Goal: Check status: Check status

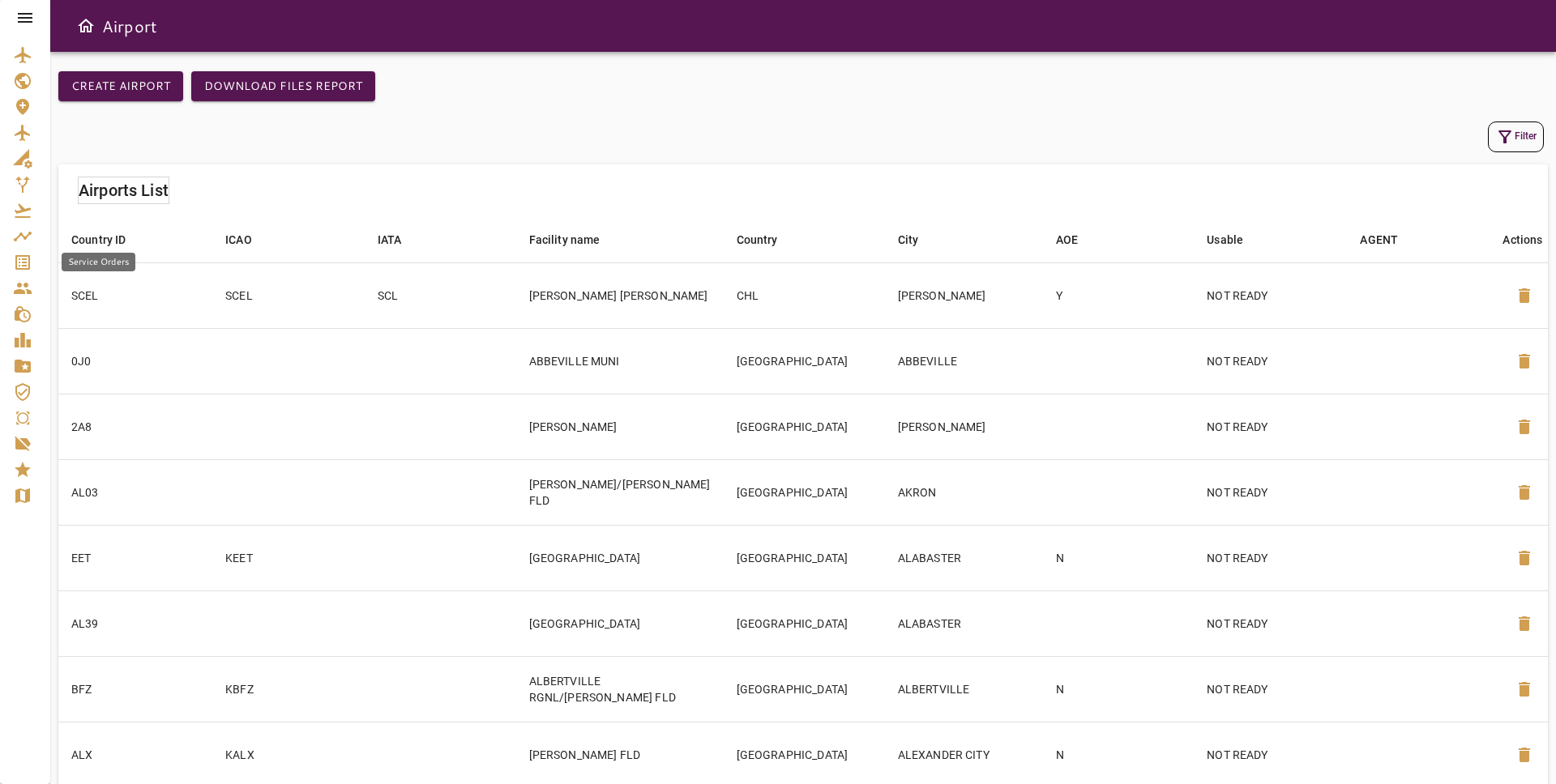
click at [22, 255] on icon "Service Orders" at bounding box center [22, 262] width 15 height 15
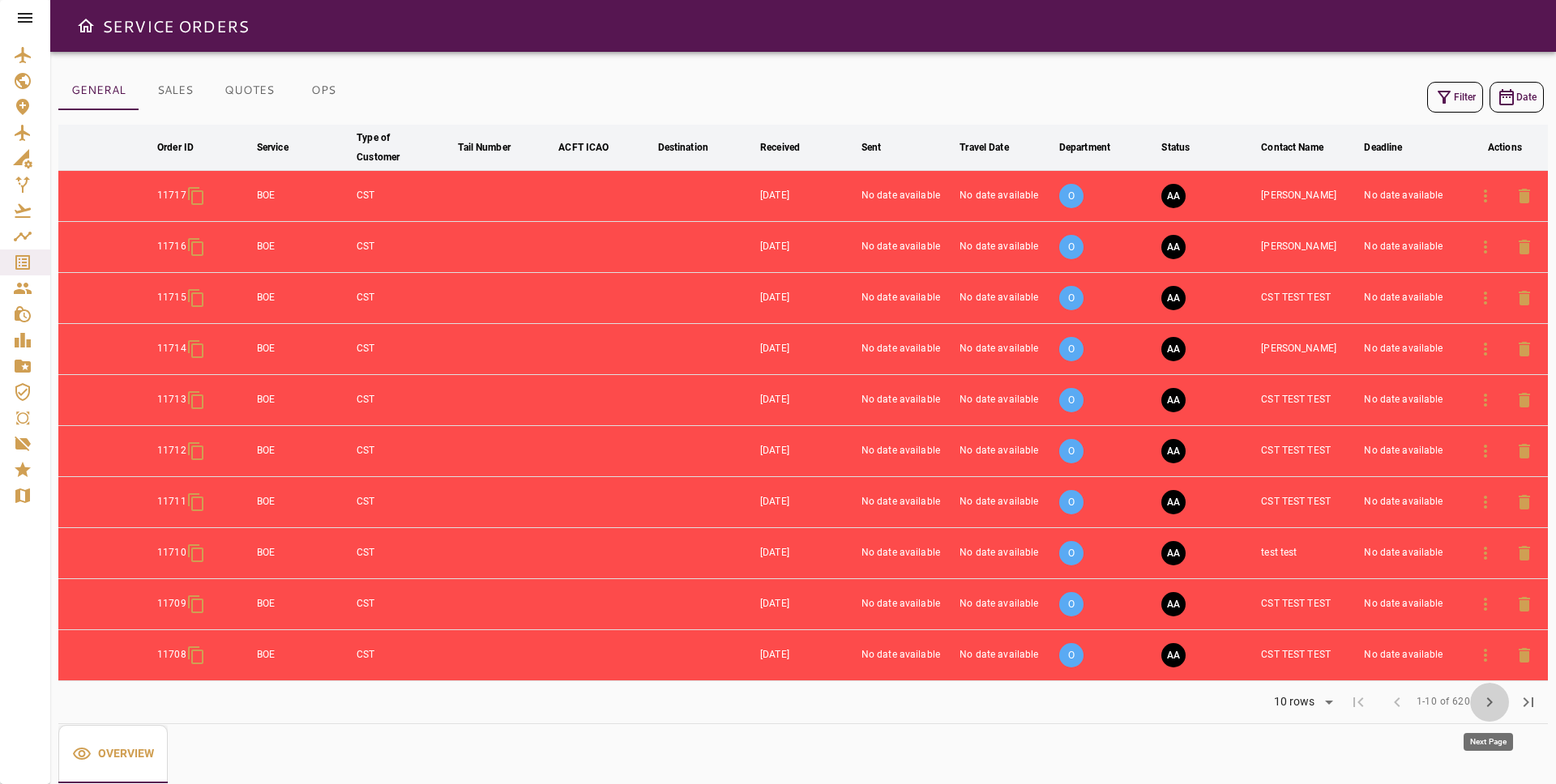
click at [1496, 703] on span "chevron_right" at bounding box center [1489, 702] width 20 height 20
click at [1492, 711] on span "chevron_right" at bounding box center [1489, 702] width 20 height 20
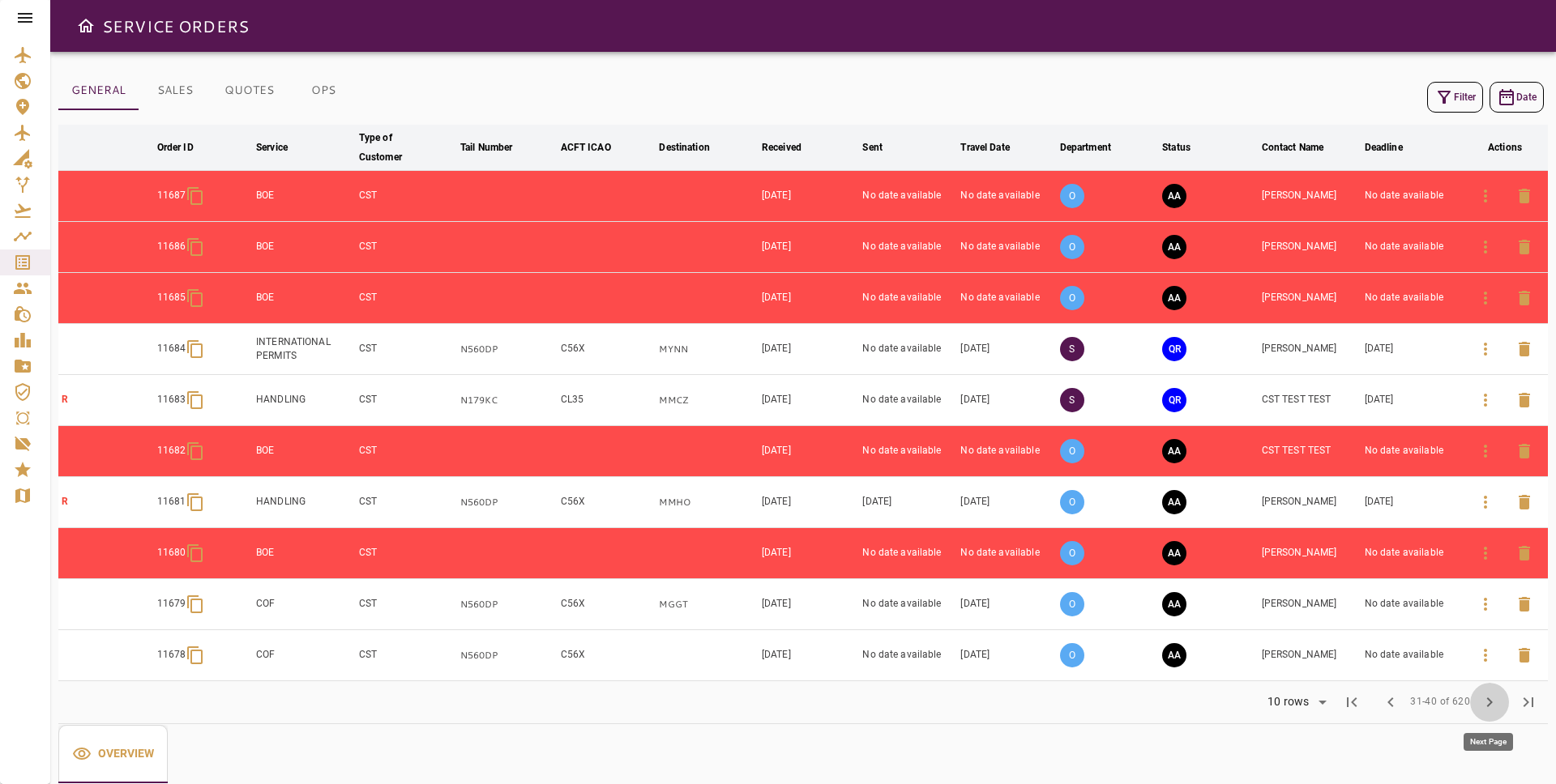
click at [1492, 711] on span "chevron_right" at bounding box center [1489, 702] width 20 height 20
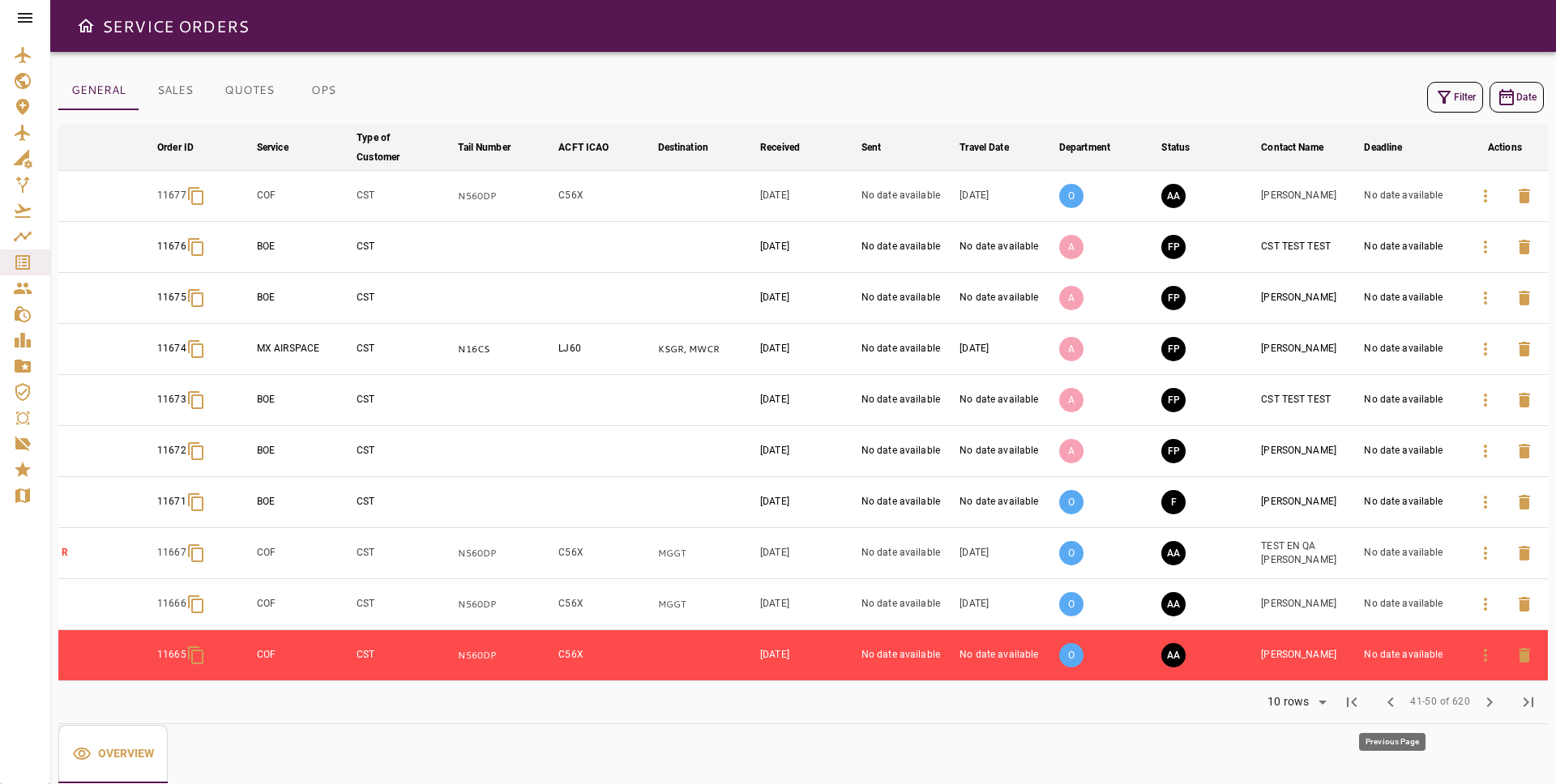
click at [1388, 704] on span "chevron_left" at bounding box center [1390, 702] width 20 height 20
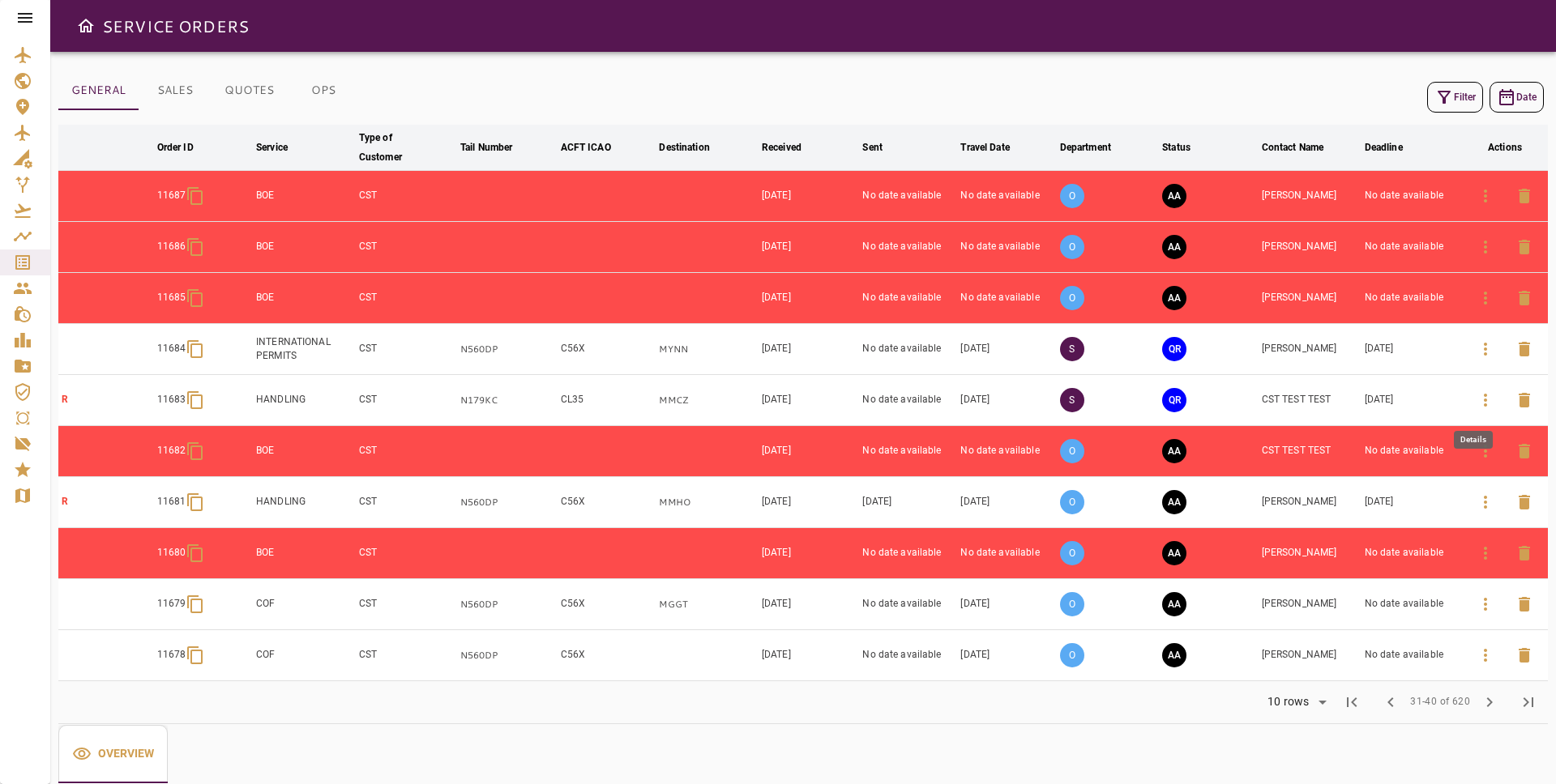
click at [1485, 396] on icon "button" at bounding box center [1485, 400] width 3 height 13
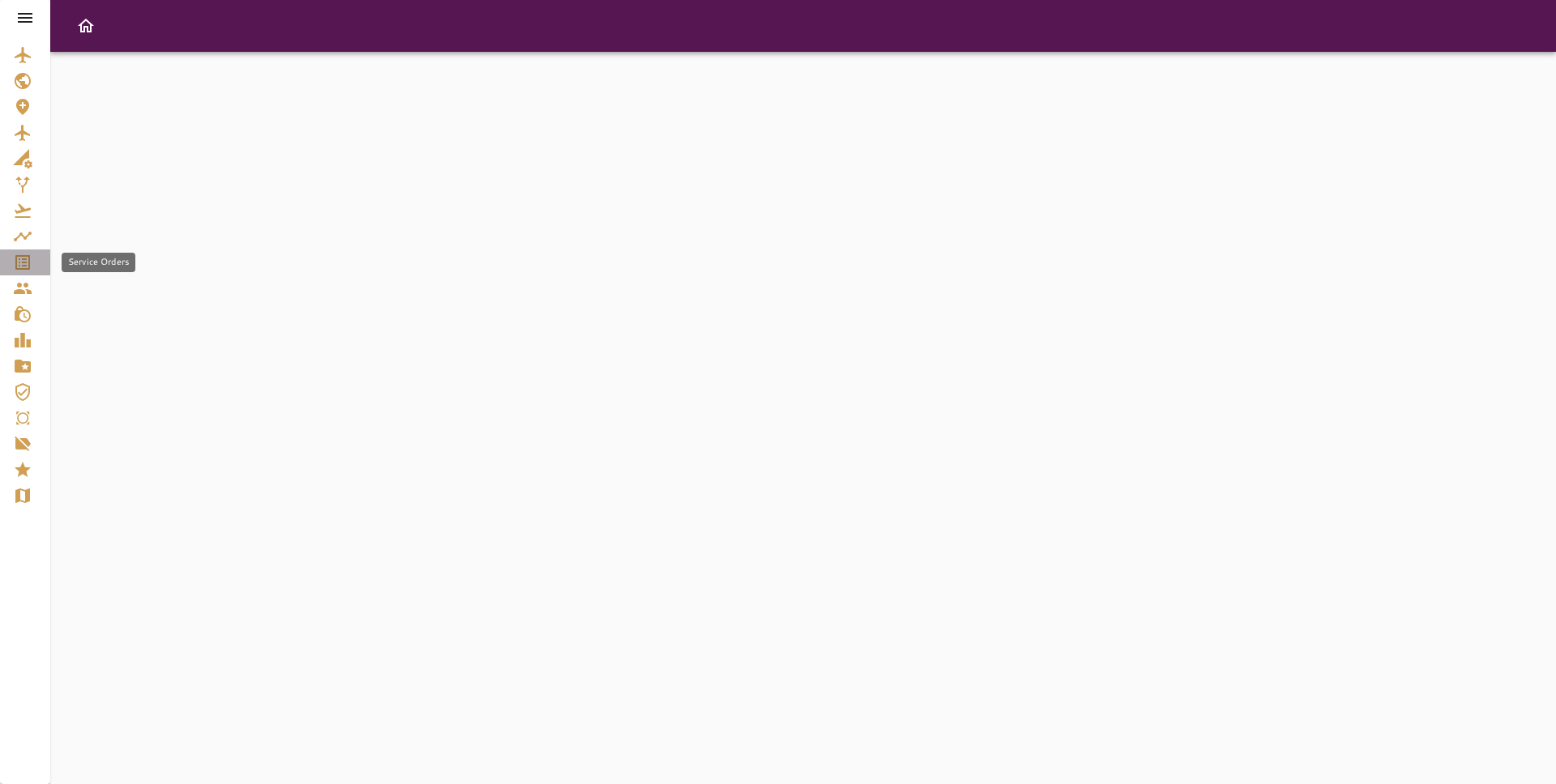
click at [31, 261] on icon "Service Orders" at bounding box center [22, 262] width 20 height 20
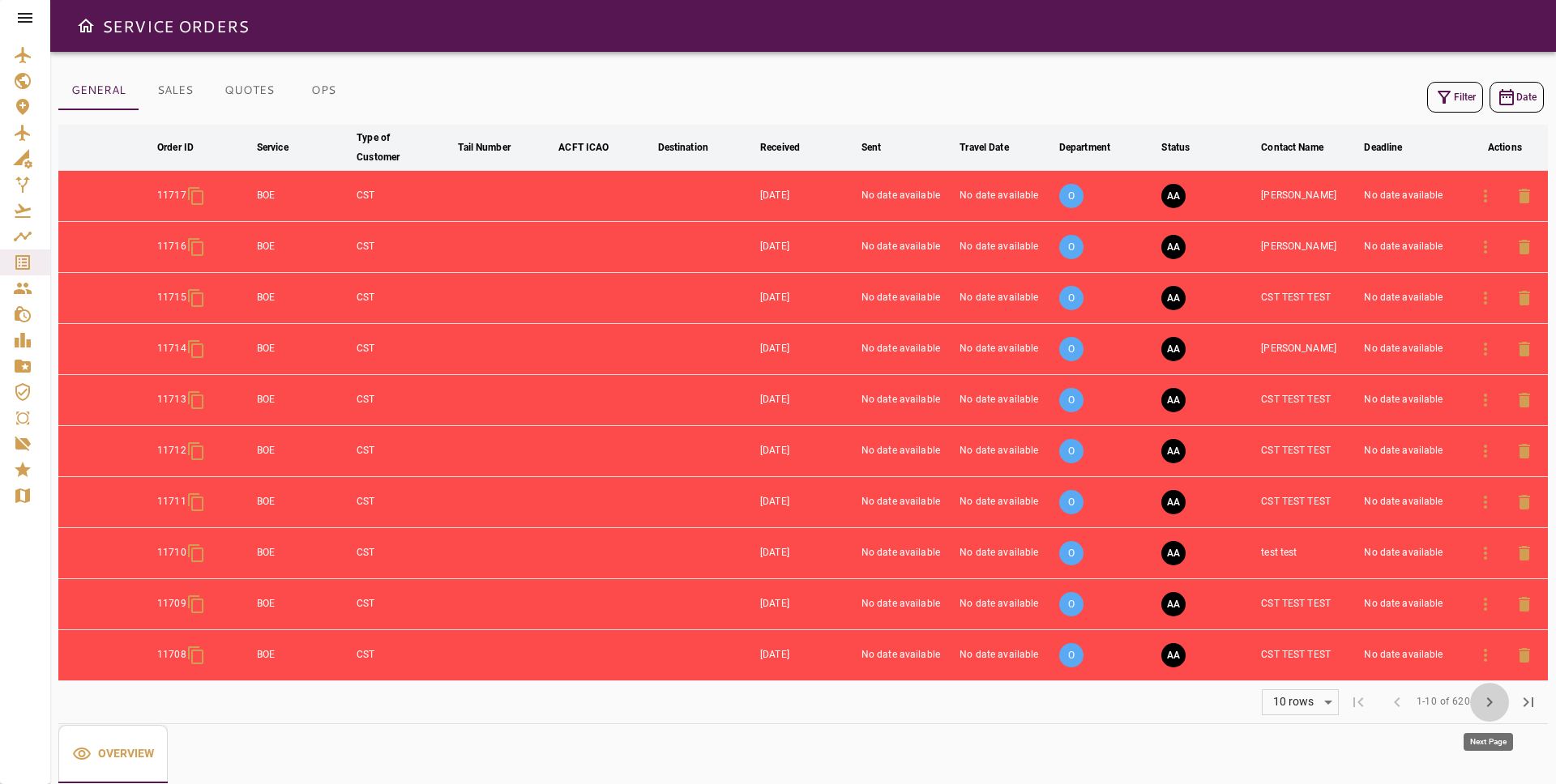
click at [1477, 699] on button "chevron_right" at bounding box center [1489, 702] width 39 height 39
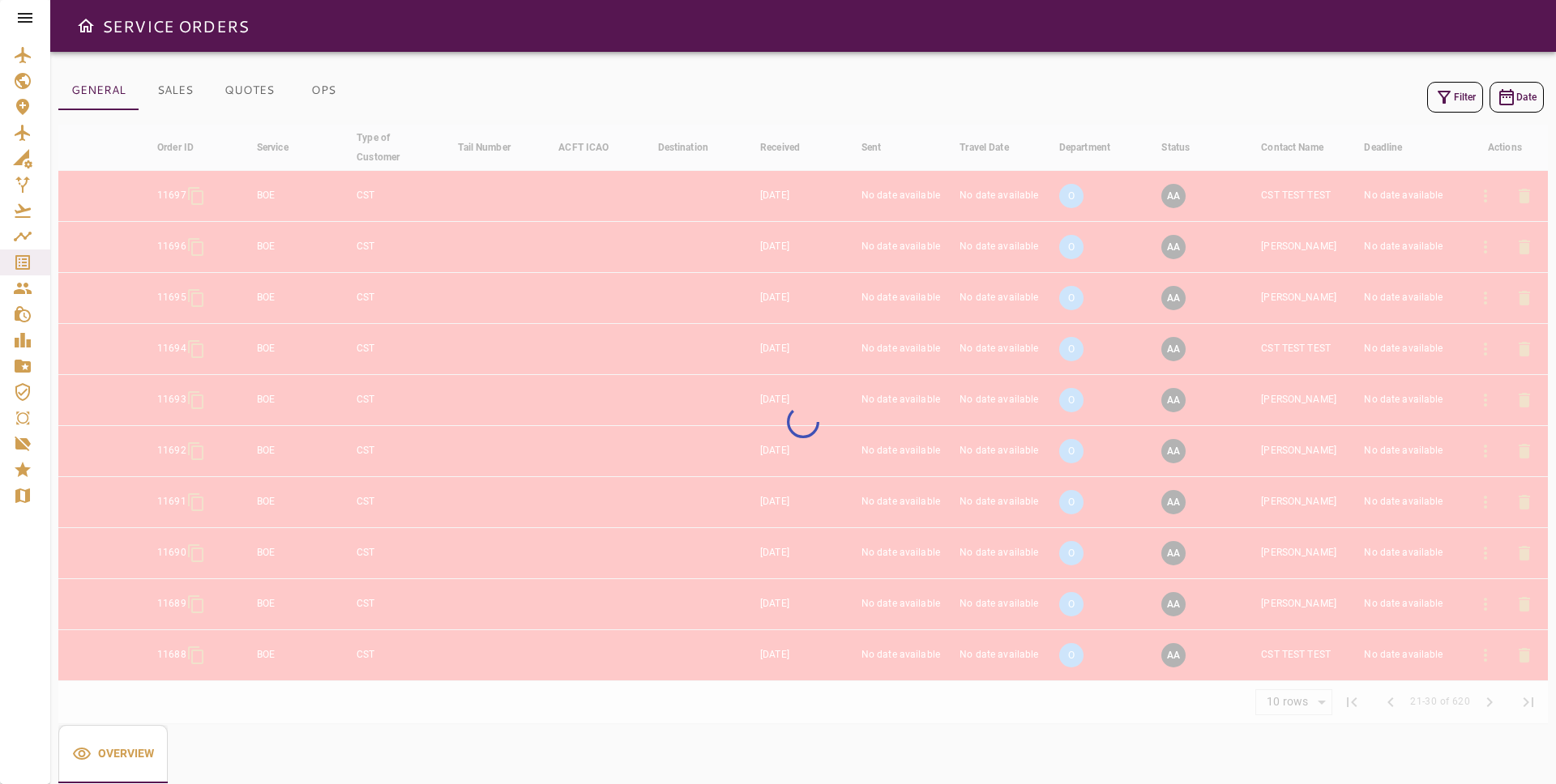
click at [1477, 699] on div at bounding box center [803, 424] width 1489 height 599
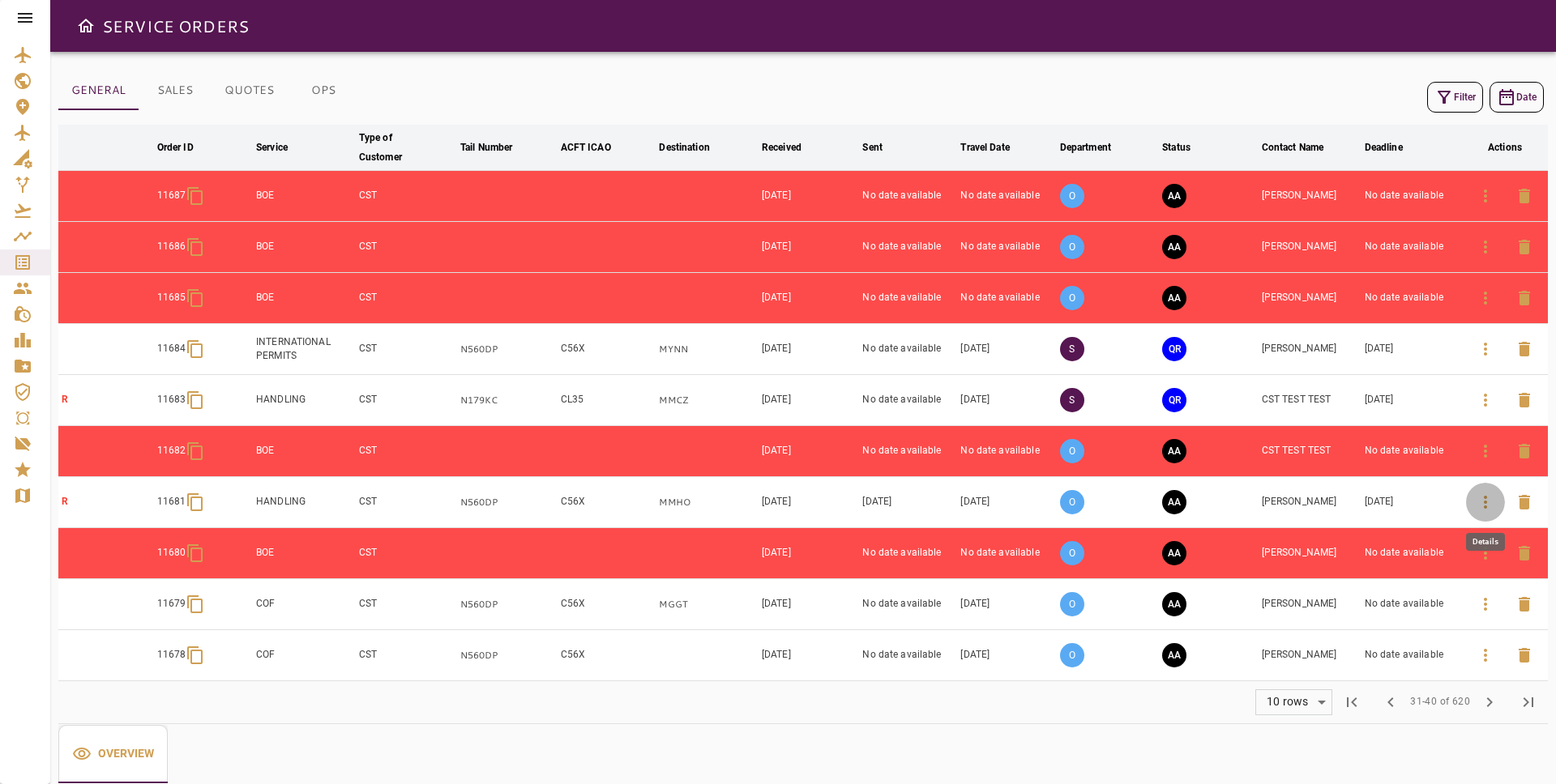
click at [1472, 487] on button "button" at bounding box center [1485, 502] width 39 height 39
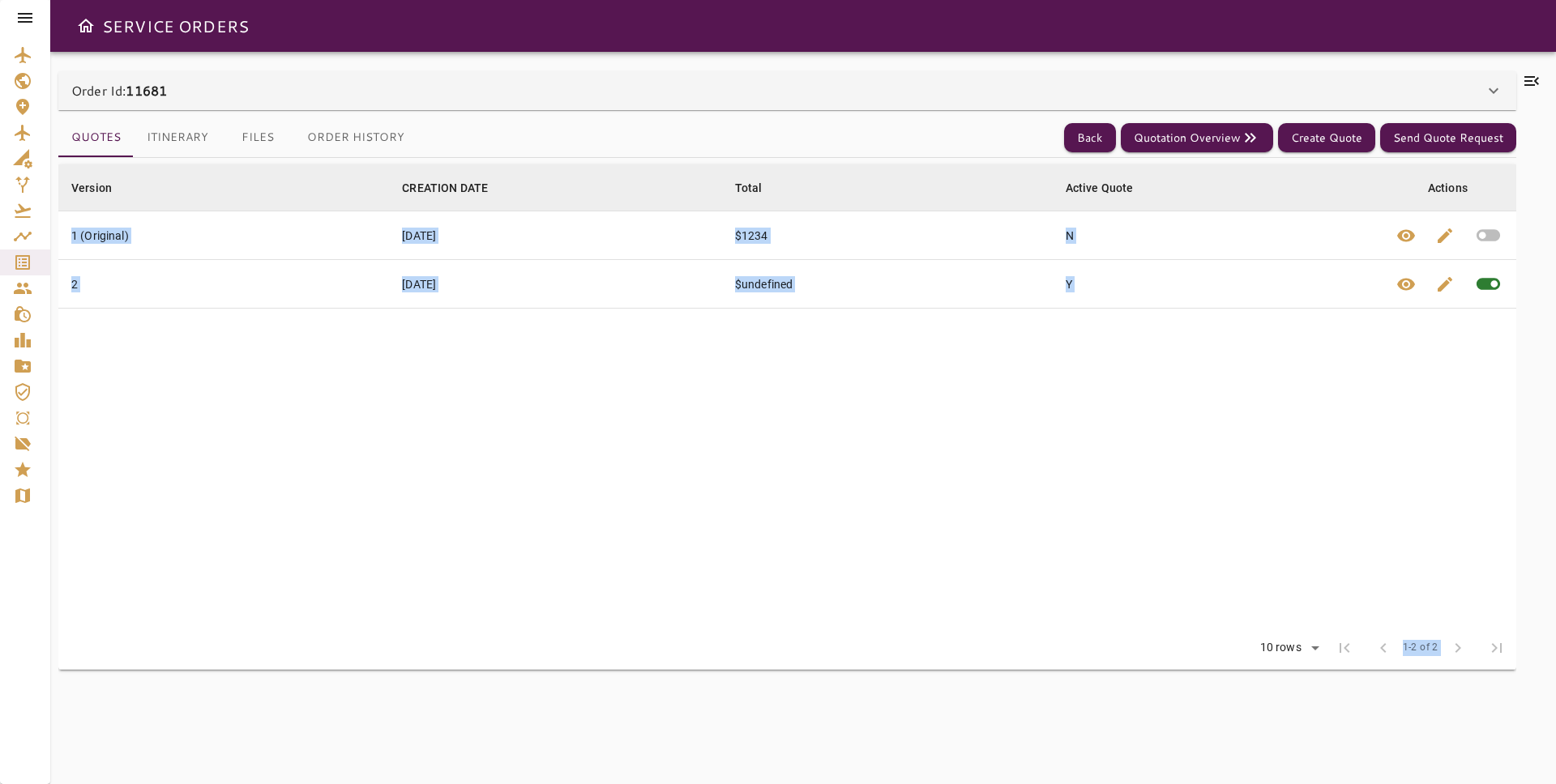
click at [1267, 394] on table "Version arrow_downward CREATION DATE arrow_downward Total arrow_downward Active…" at bounding box center [787, 395] width 1458 height 463
click at [151, 136] on button "Itinerary" at bounding box center [177, 137] width 87 height 39
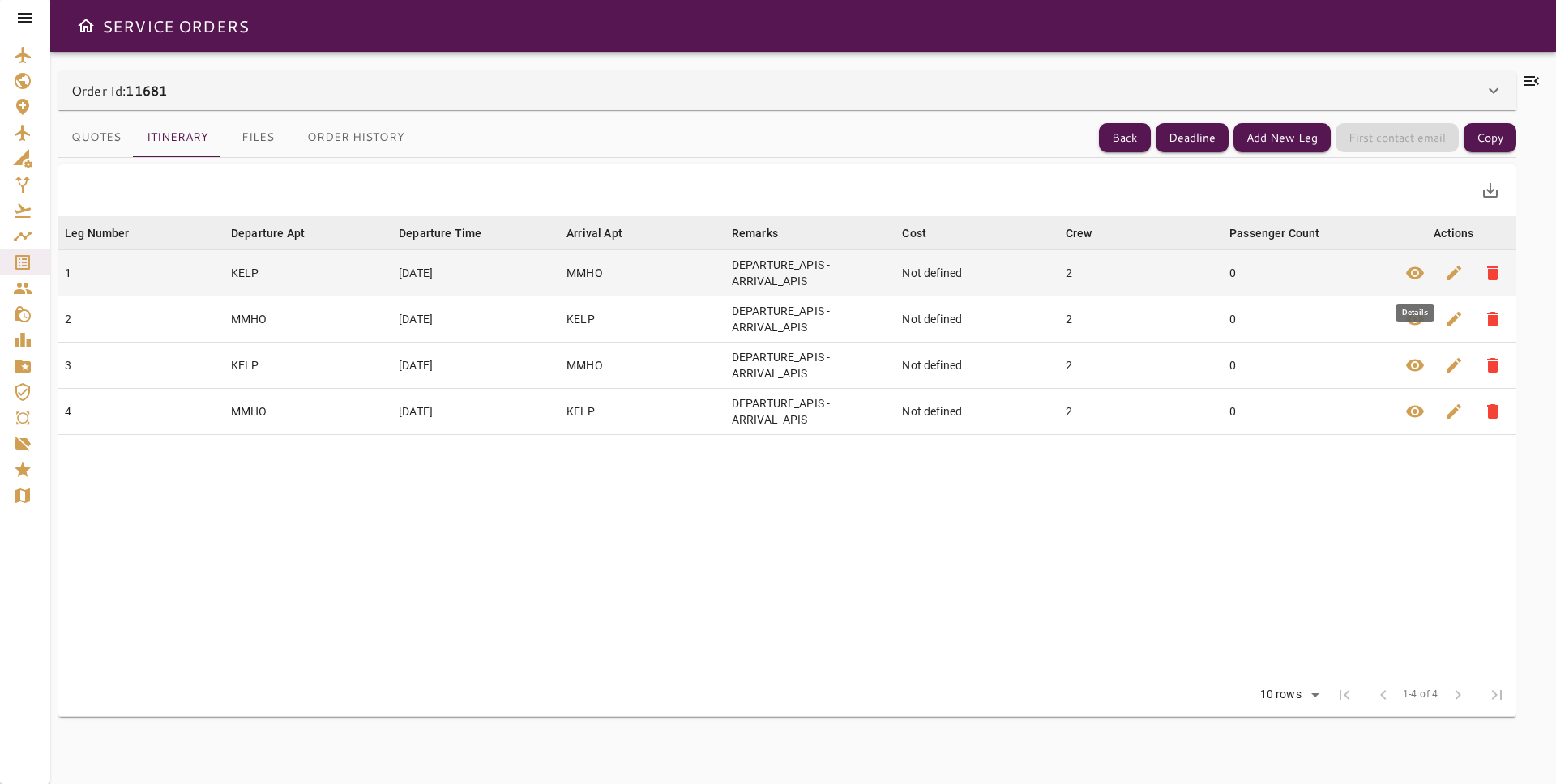
click at [1408, 272] on icon "button" at bounding box center [1414, 274] width 18 height 12
click at [1448, 282] on span "edit" at bounding box center [1453, 273] width 20 height 20
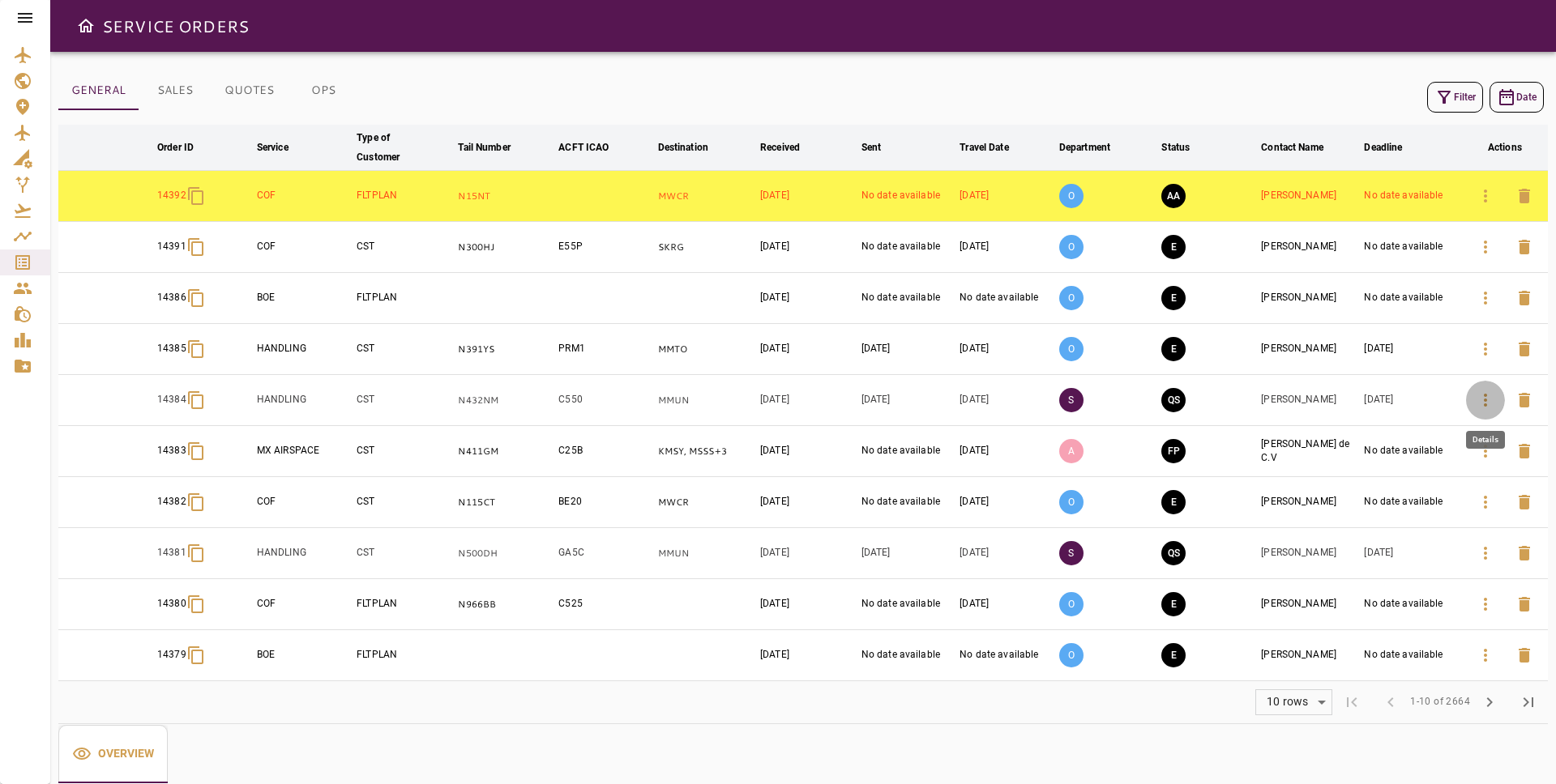
click at [1500, 408] on button "button" at bounding box center [1485, 400] width 39 height 39
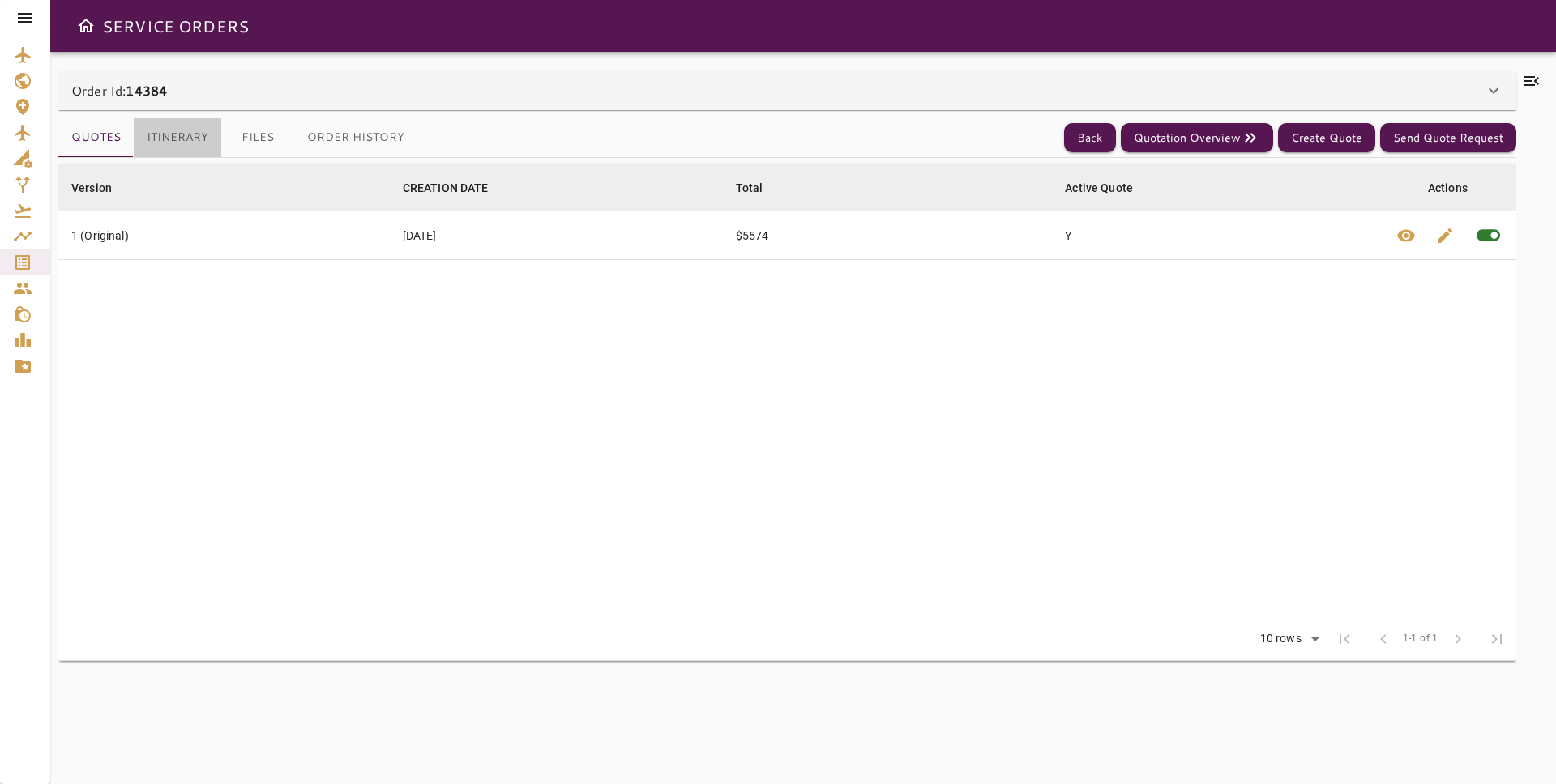
click at [169, 135] on button "Itinerary" at bounding box center [177, 137] width 87 height 39
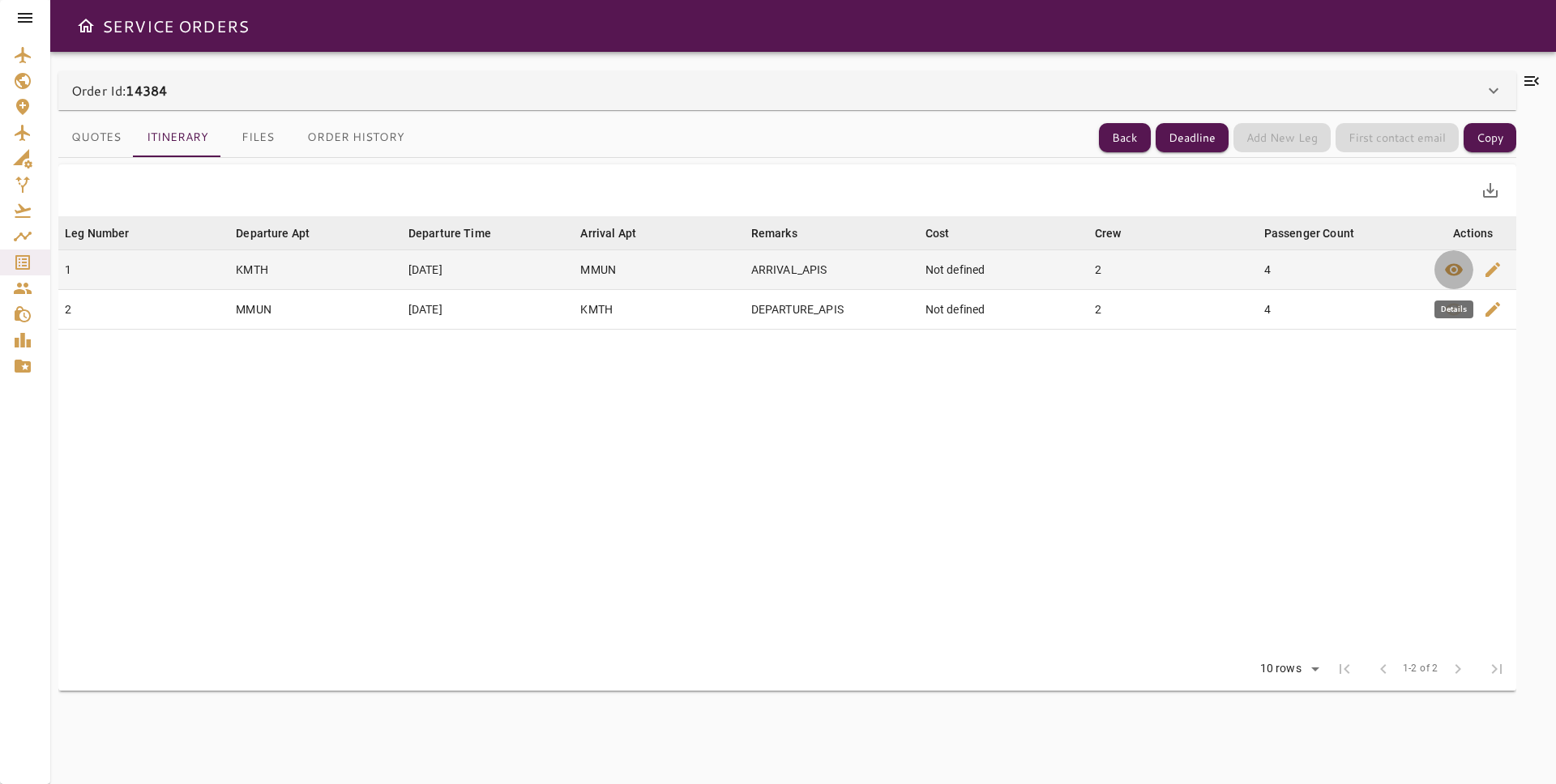
click at [1469, 271] on button "button" at bounding box center [1453, 269] width 39 height 39
